Goal: Find specific page/section: Find specific page/section

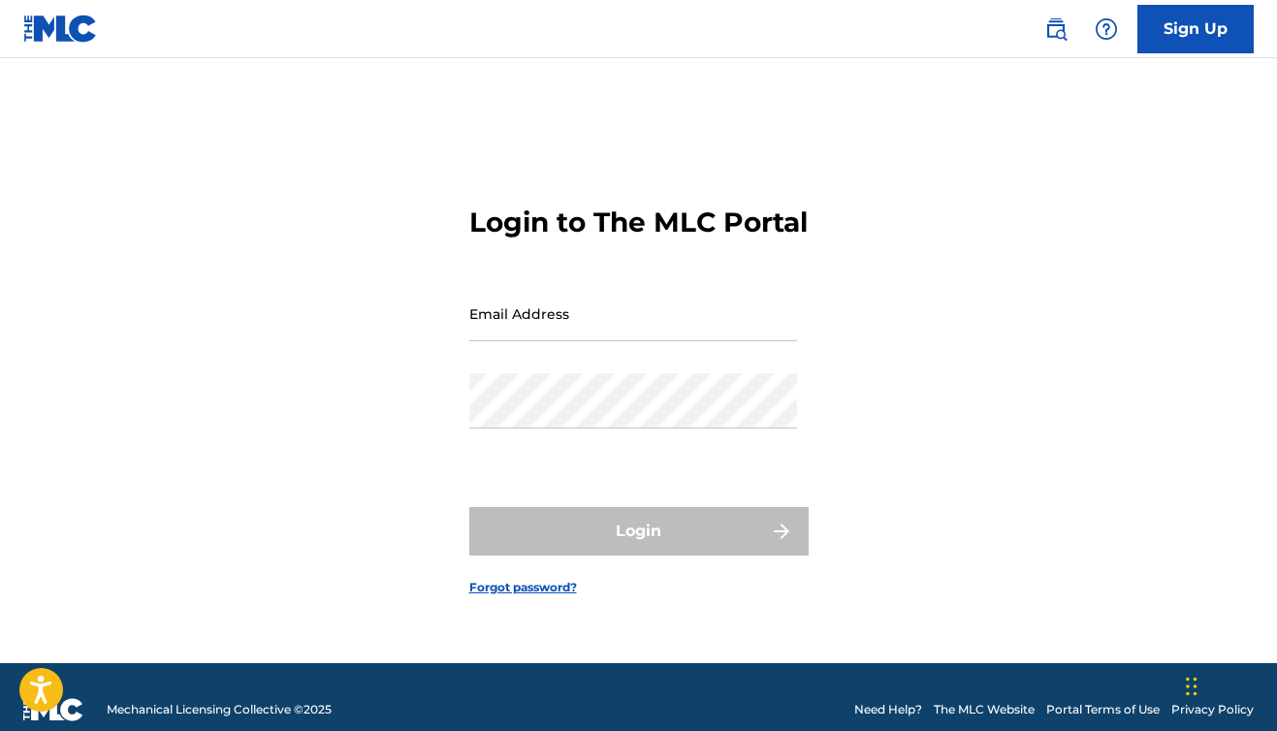
click at [555, 310] on input "Email Address" at bounding box center [633, 313] width 328 height 55
type input "[EMAIL_ADDRESS][DOMAIN_NAME]"
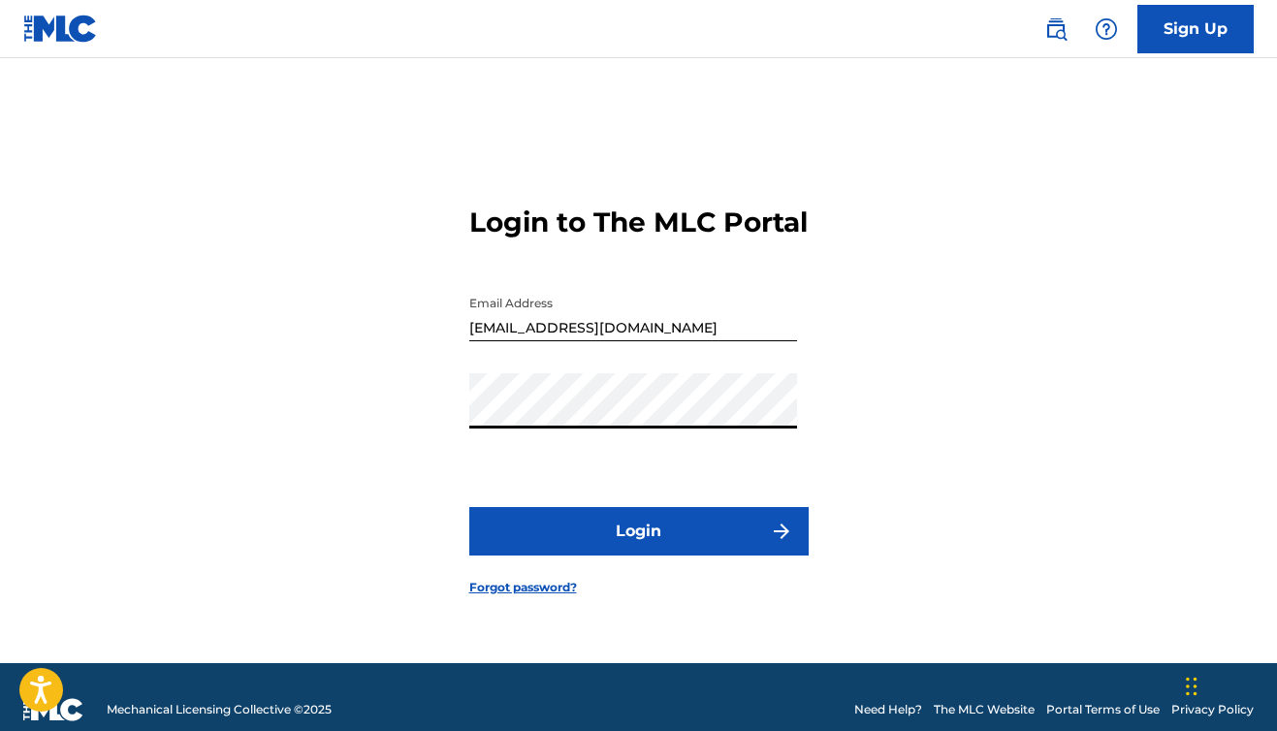
click at [638, 548] on button "Login" at bounding box center [638, 531] width 339 height 48
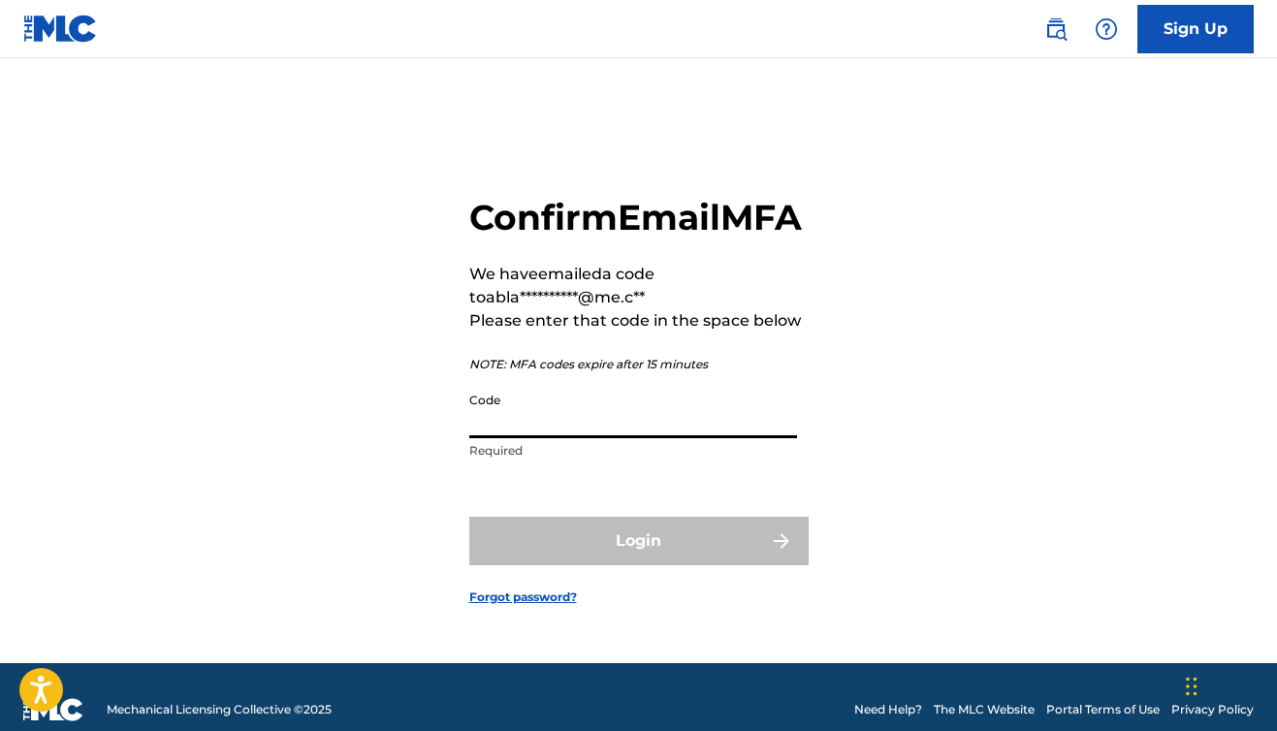
click at [609, 438] on input "Code" at bounding box center [633, 410] width 328 height 55
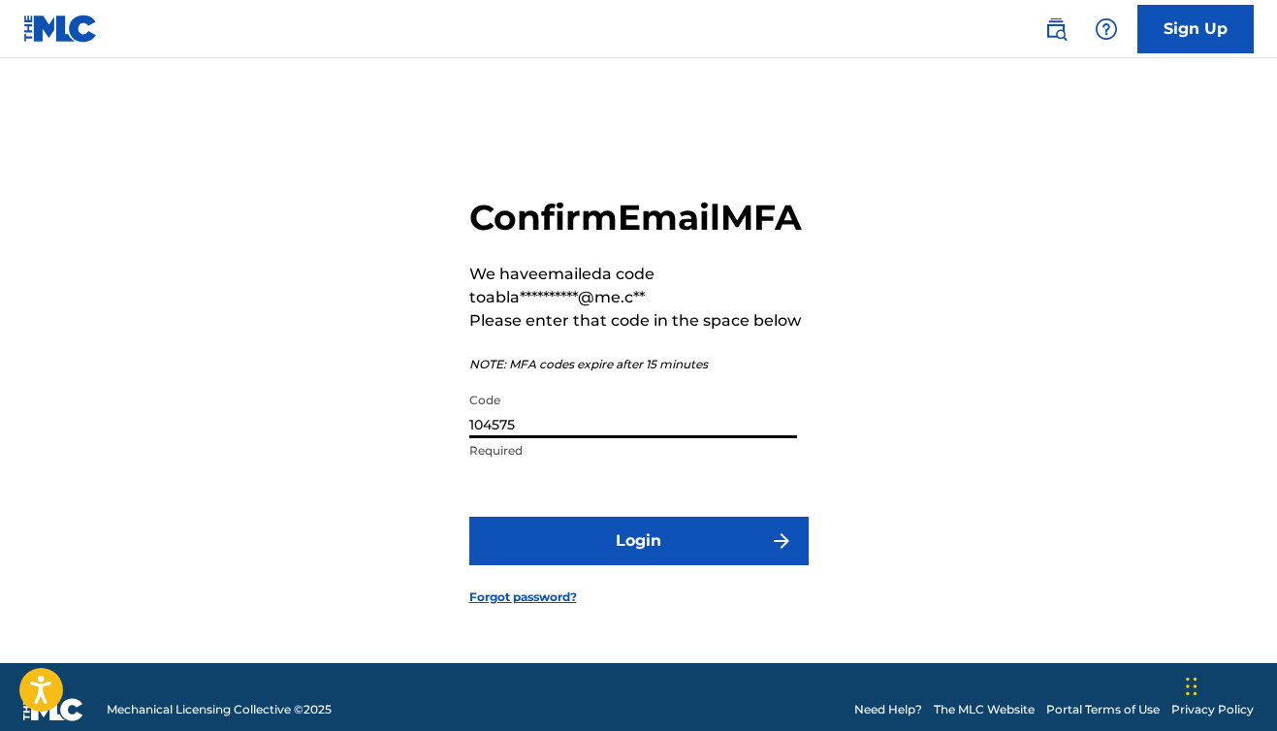
type input "104575"
click at [638, 562] on button "Login" at bounding box center [638, 541] width 339 height 48
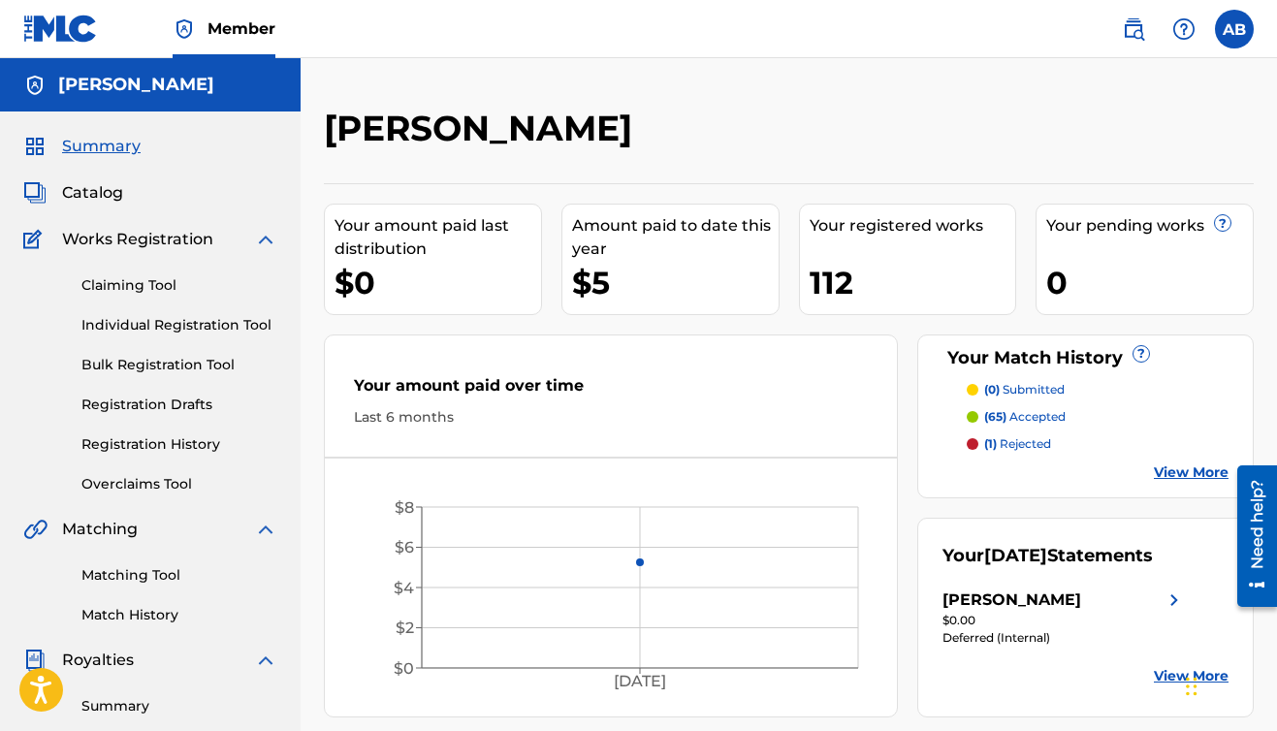
click at [114, 199] on span "Catalog" at bounding box center [92, 192] width 61 height 23
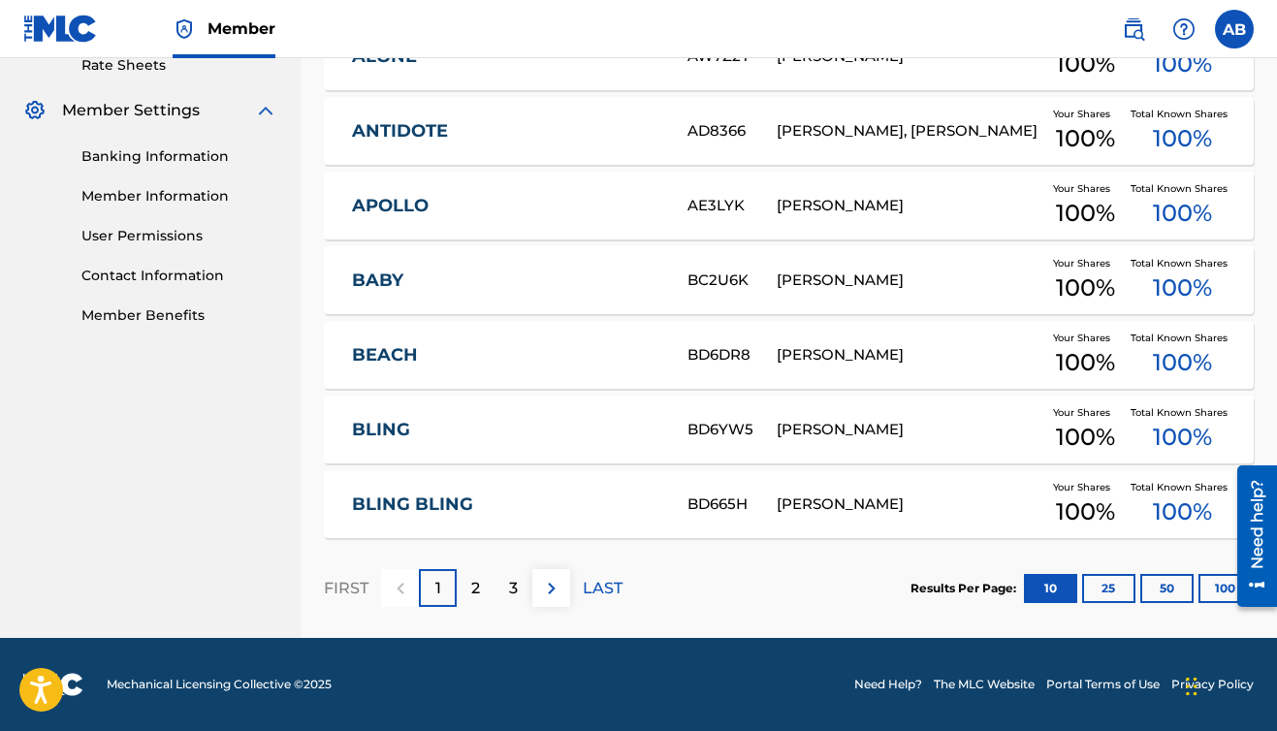
click at [486, 593] on div "2" at bounding box center [476, 588] width 38 height 38
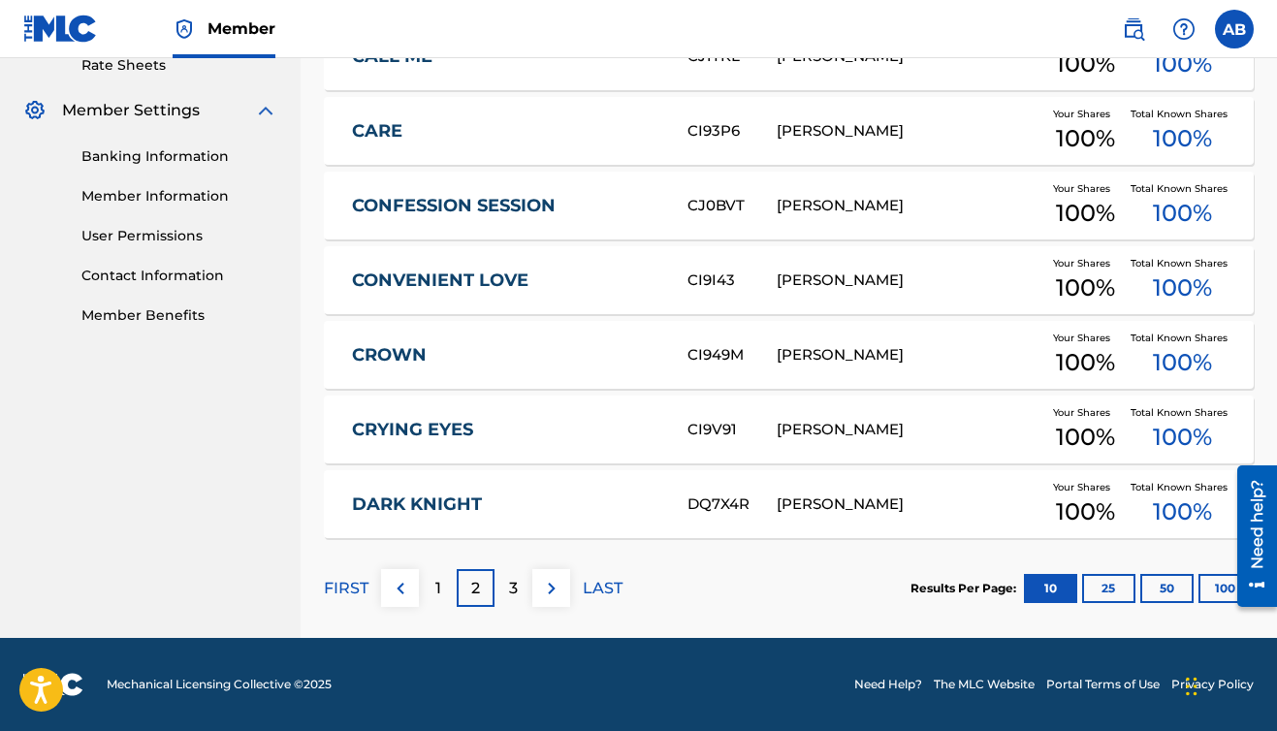
click at [500, 587] on div "3" at bounding box center [513, 588] width 38 height 38
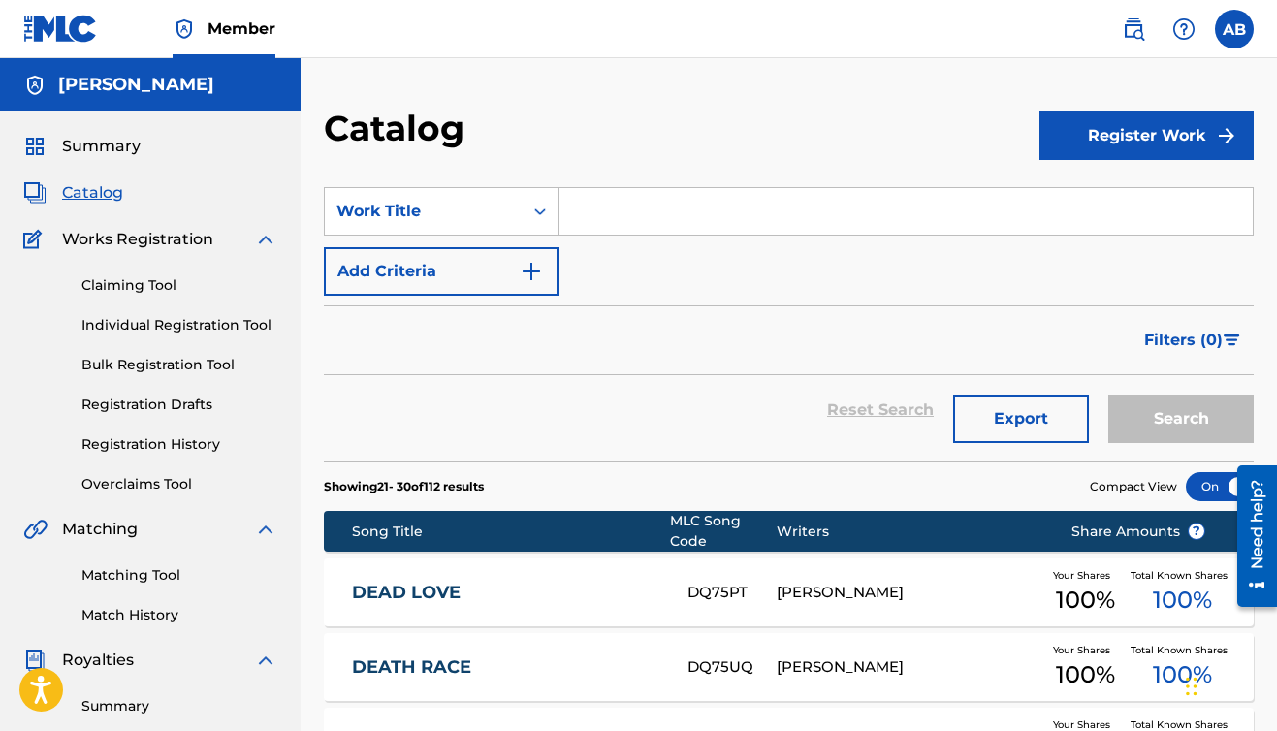
scroll to position [0, 0]
